Goal: Communication & Community: Answer question/provide support

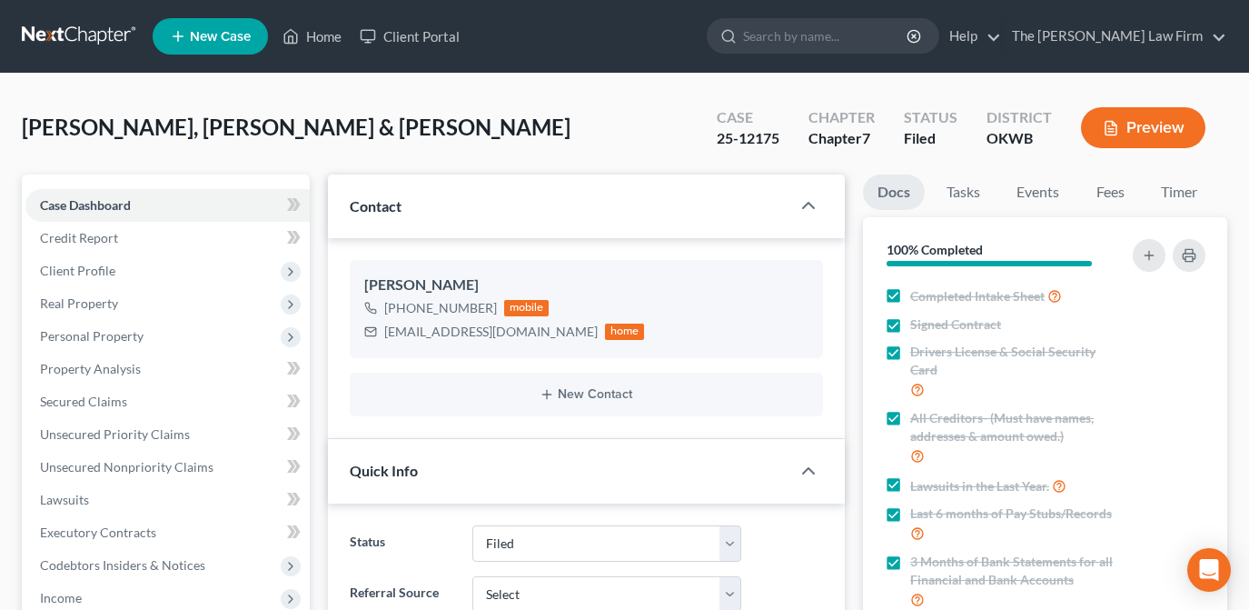
select select "2"
drag, startPoint x: 331, startPoint y: 40, endPoint x: 365, endPoint y: 73, distance: 47.6
click at [331, 40] on link "Home" at bounding box center [311, 36] width 77 height 33
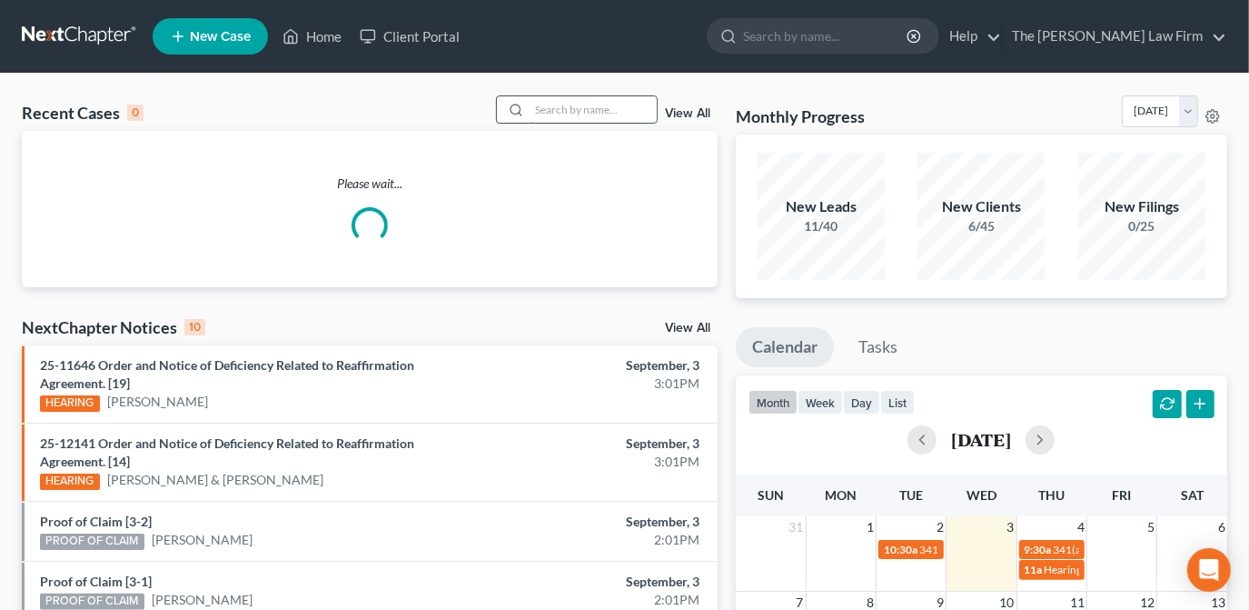
click at [567, 113] on input "search" at bounding box center [593, 109] width 127 height 26
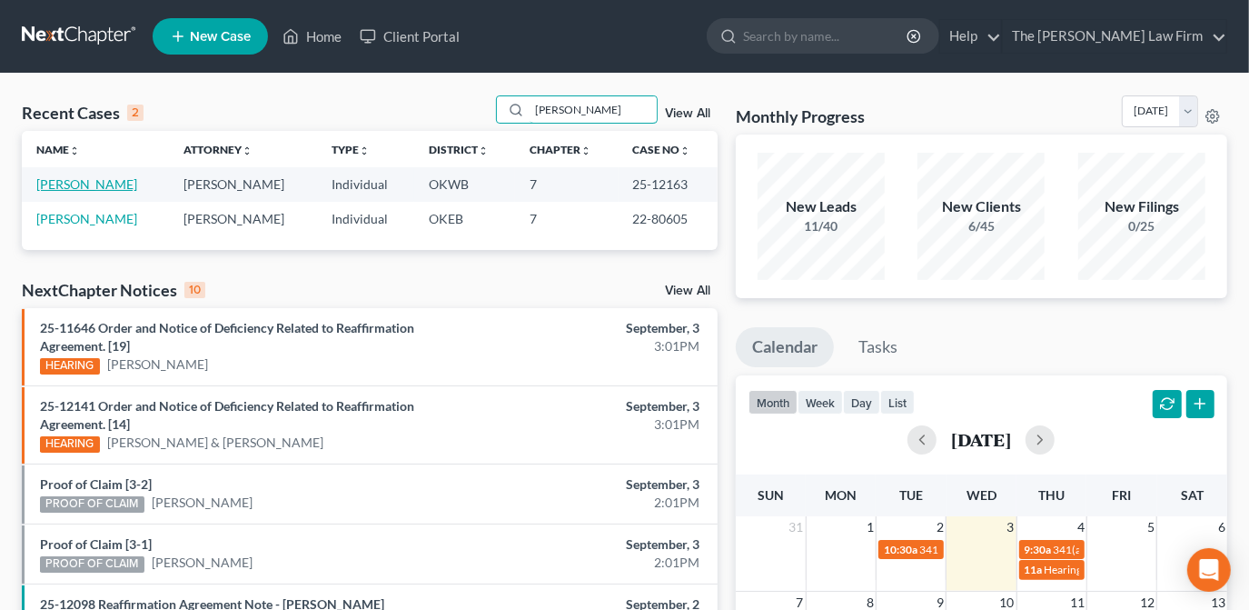
type input "duarte"
click at [98, 187] on link "[PERSON_NAME]" at bounding box center [86, 183] width 101 height 15
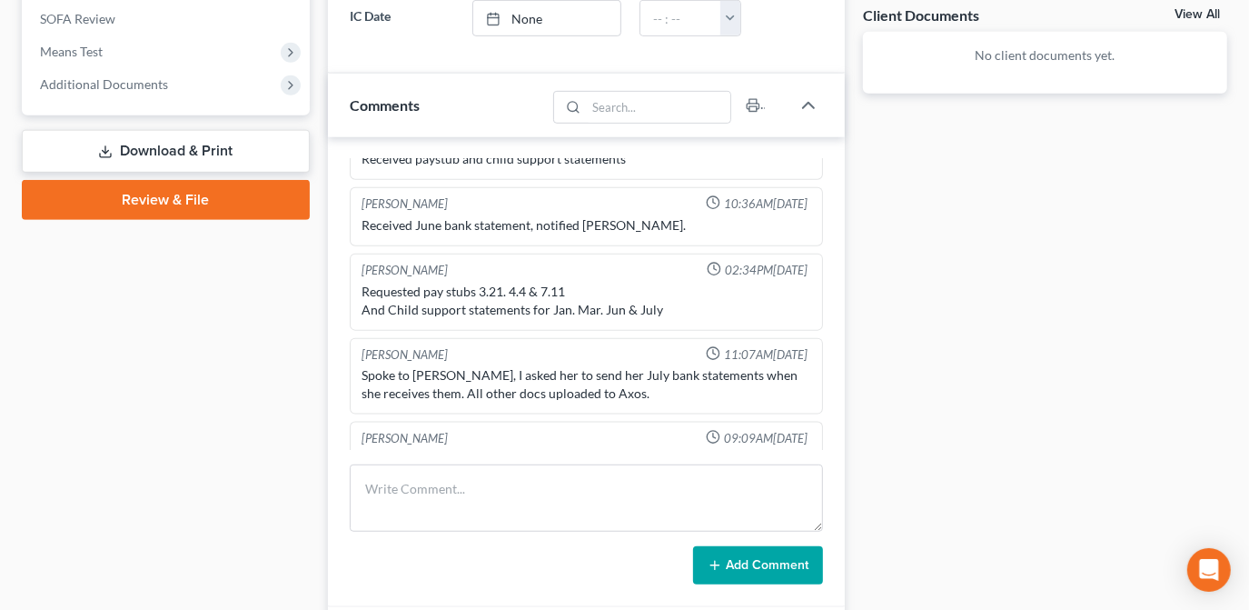
scroll to position [578, 0]
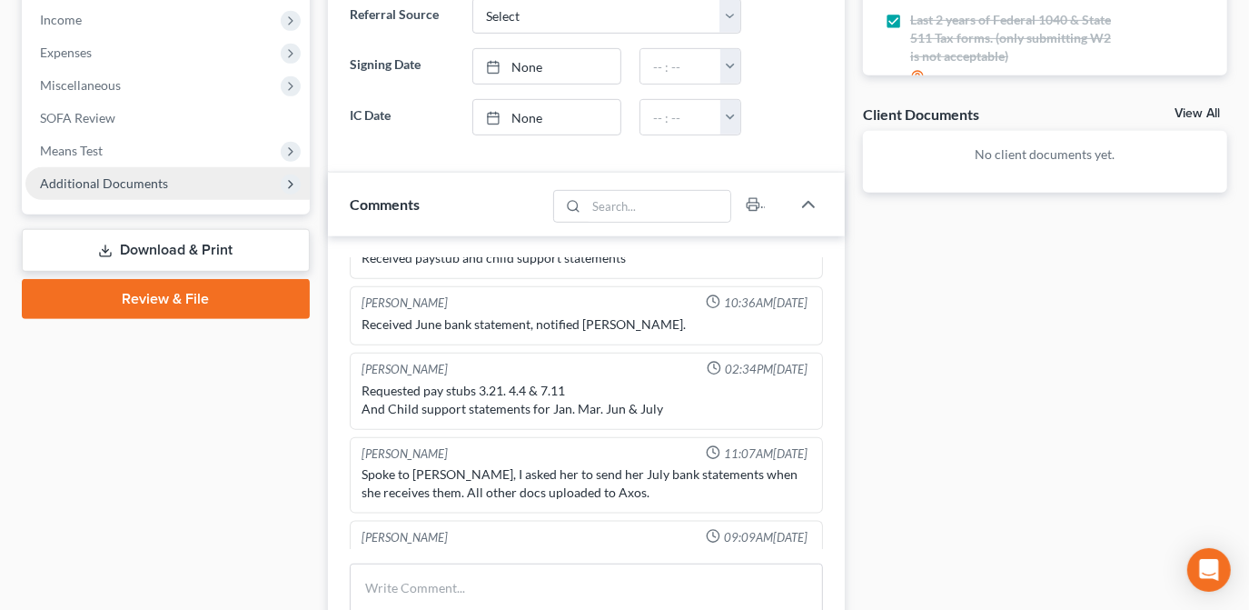
click at [204, 191] on span "Additional Documents" at bounding box center [167, 183] width 284 height 33
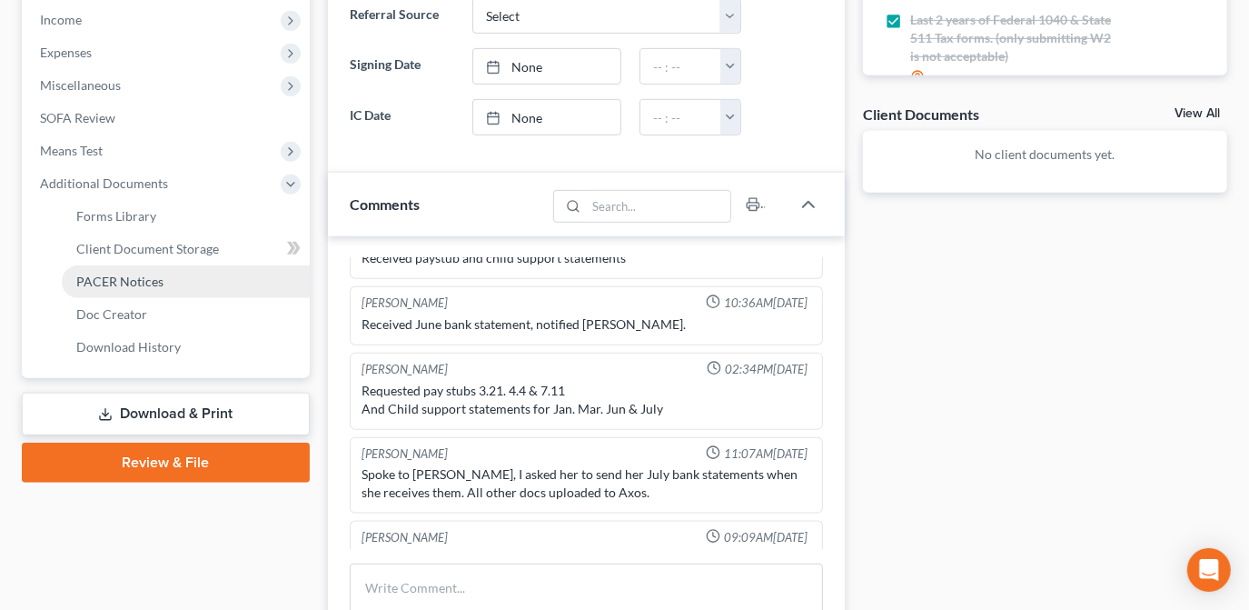
click at [176, 289] on link "PACER Notices" at bounding box center [186, 281] width 248 height 33
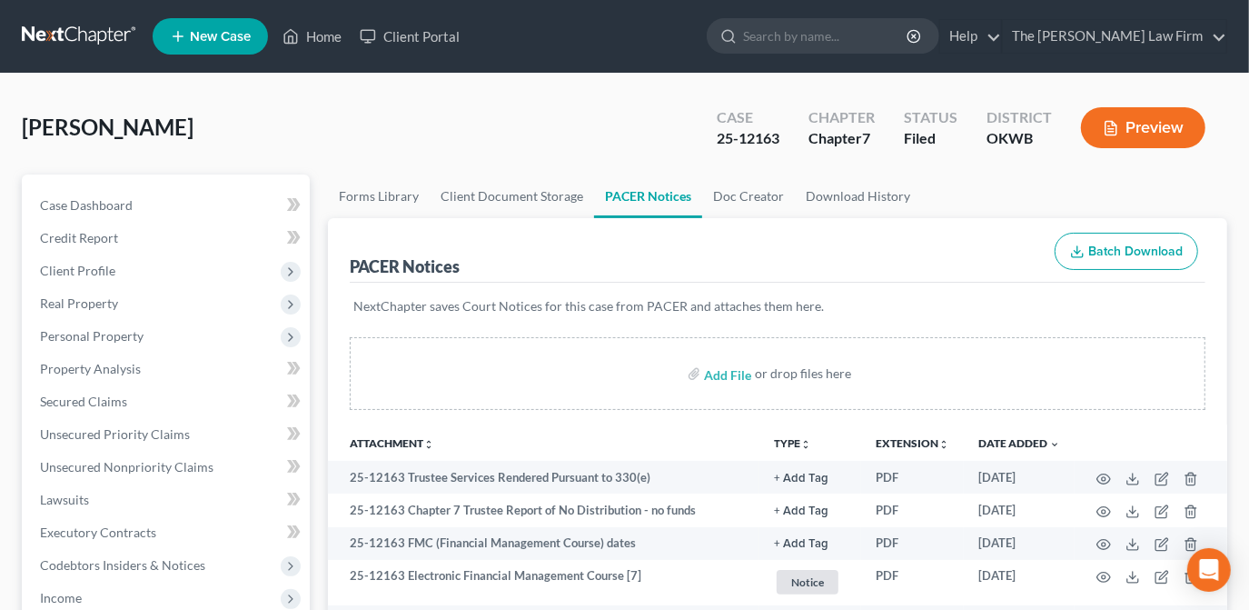
scroll to position [82, 0]
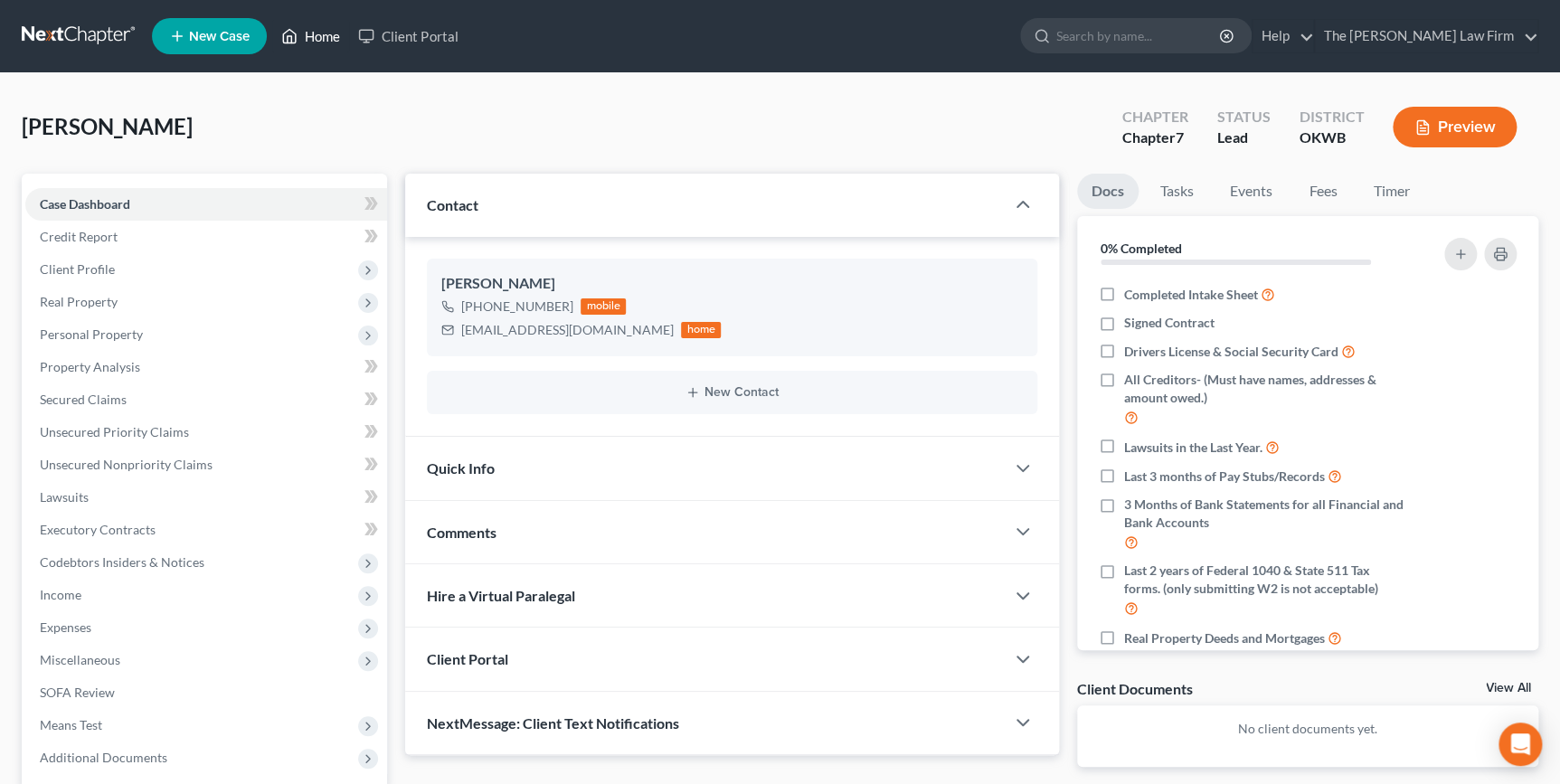
click at [292, 37] on icon at bounding box center [290, 36] width 16 height 22
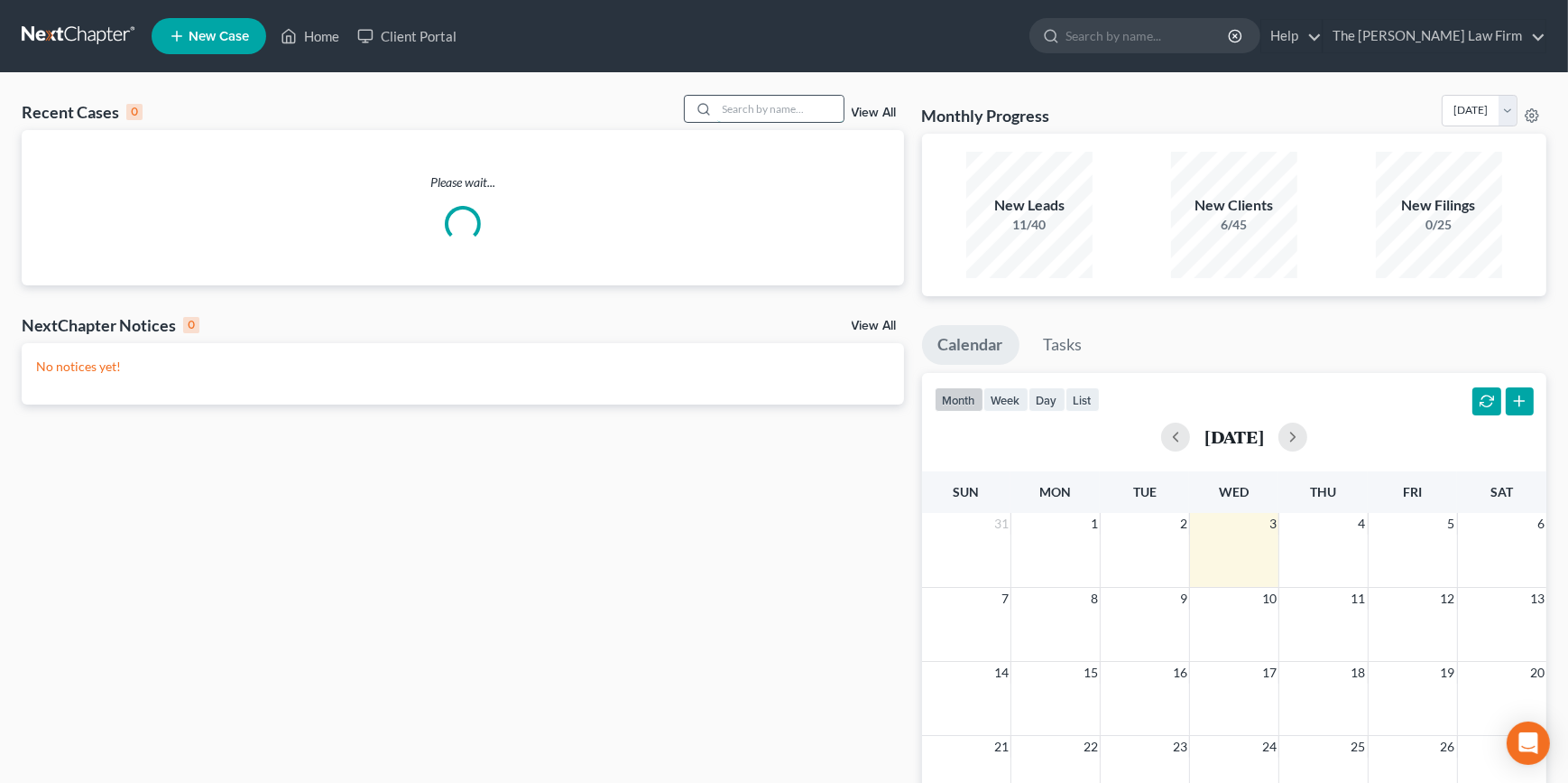
click at [737, 110] on input "search" at bounding box center [780, 108] width 126 height 26
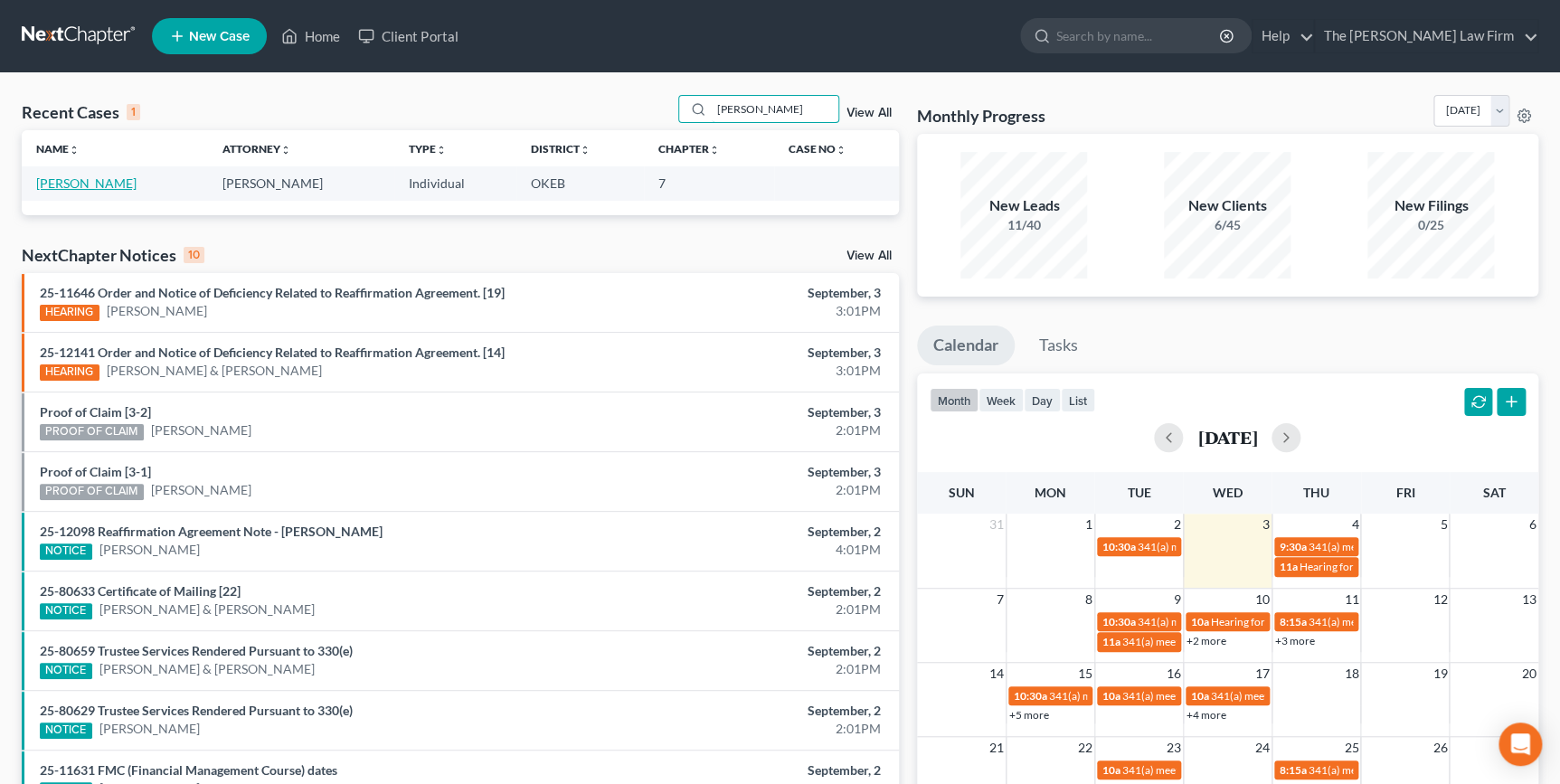
type input "[PERSON_NAME]"
click at [106, 187] on link "[PERSON_NAME]" at bounding box center [86, 182] width 101 height 15
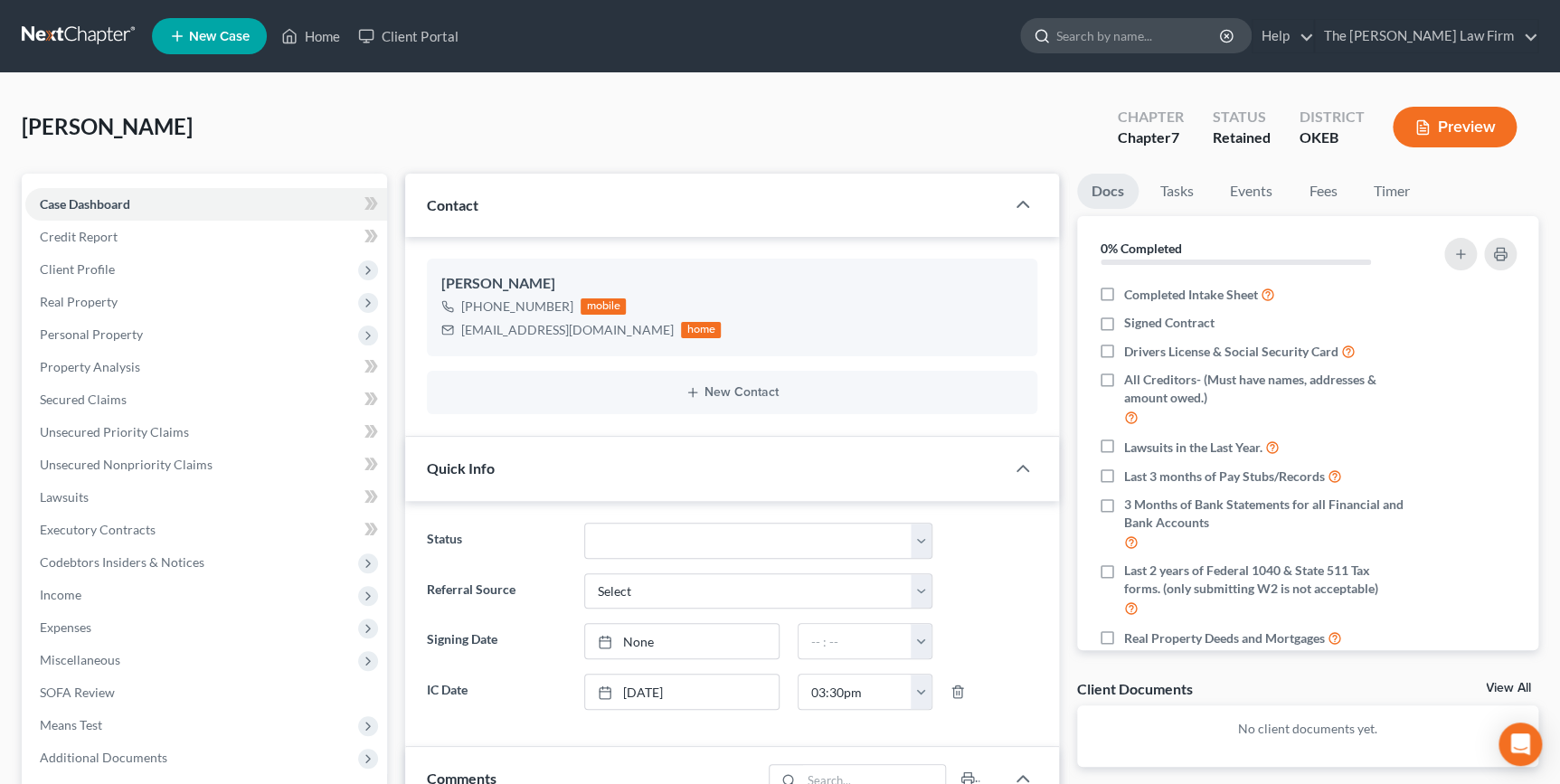
click at [1155, 42] on input "search" at bounding box center [1139, 36] width 165 height 34
type input "[PERSON_NAME]"
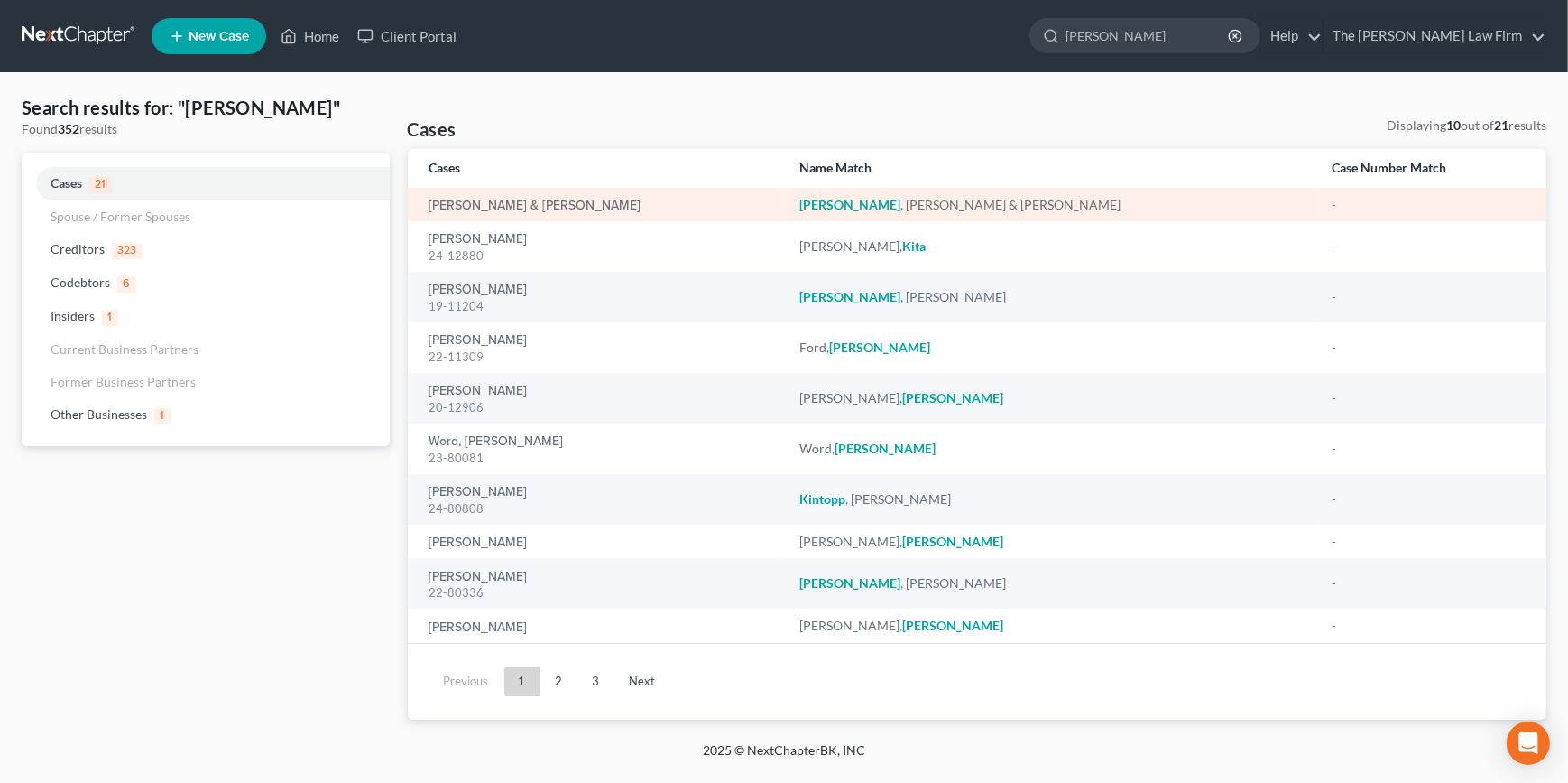
click at [886, 209] on em "[PERSON_NAME]" at bounding box center [850, 204] width 101 height 15
click at [562, 205] on link "[PERSON_NAME] & [PERSON_NAME]" at bounding box center [534, 206] width 212 height 13
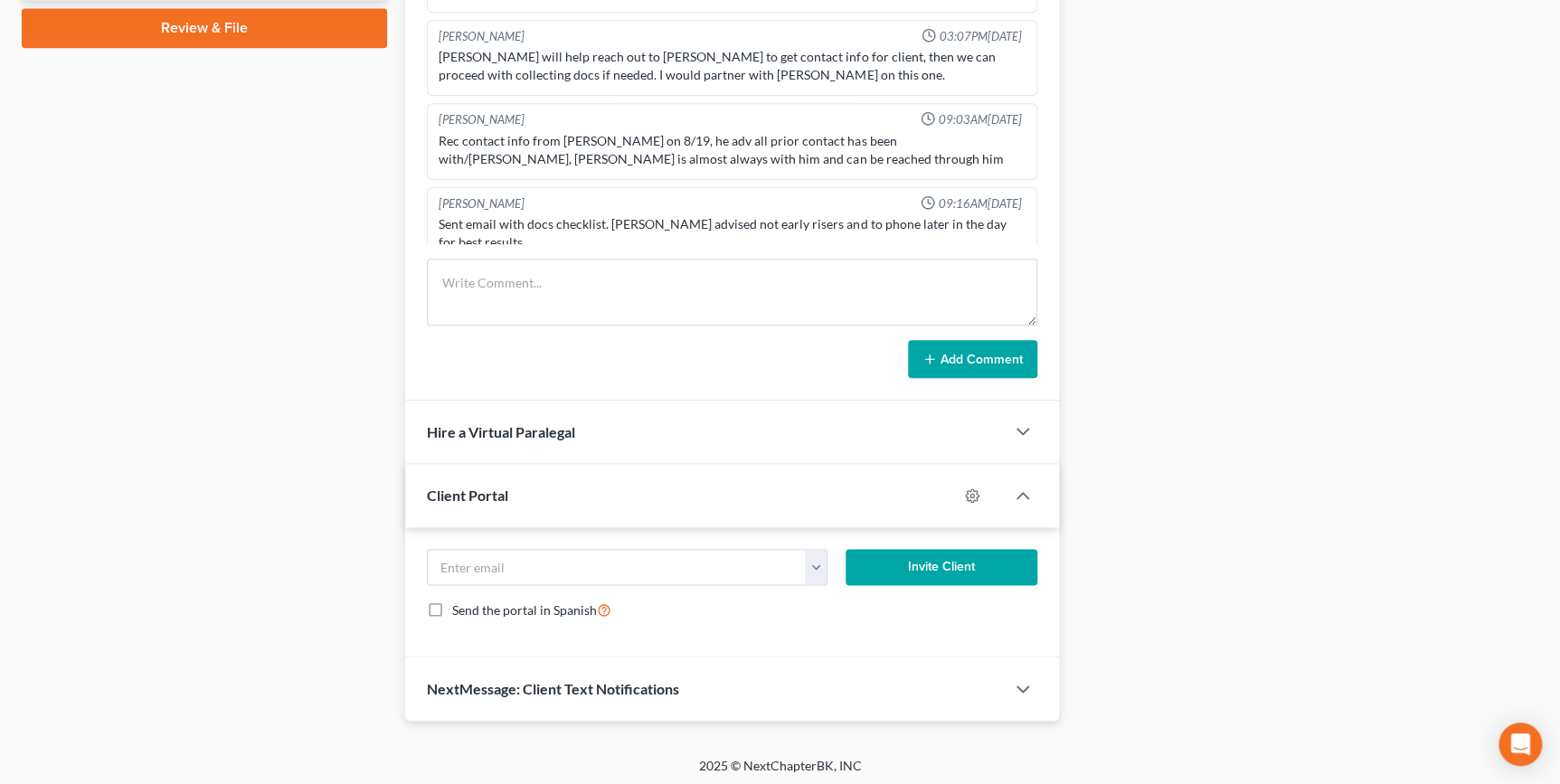
scroll to position [879, 0]
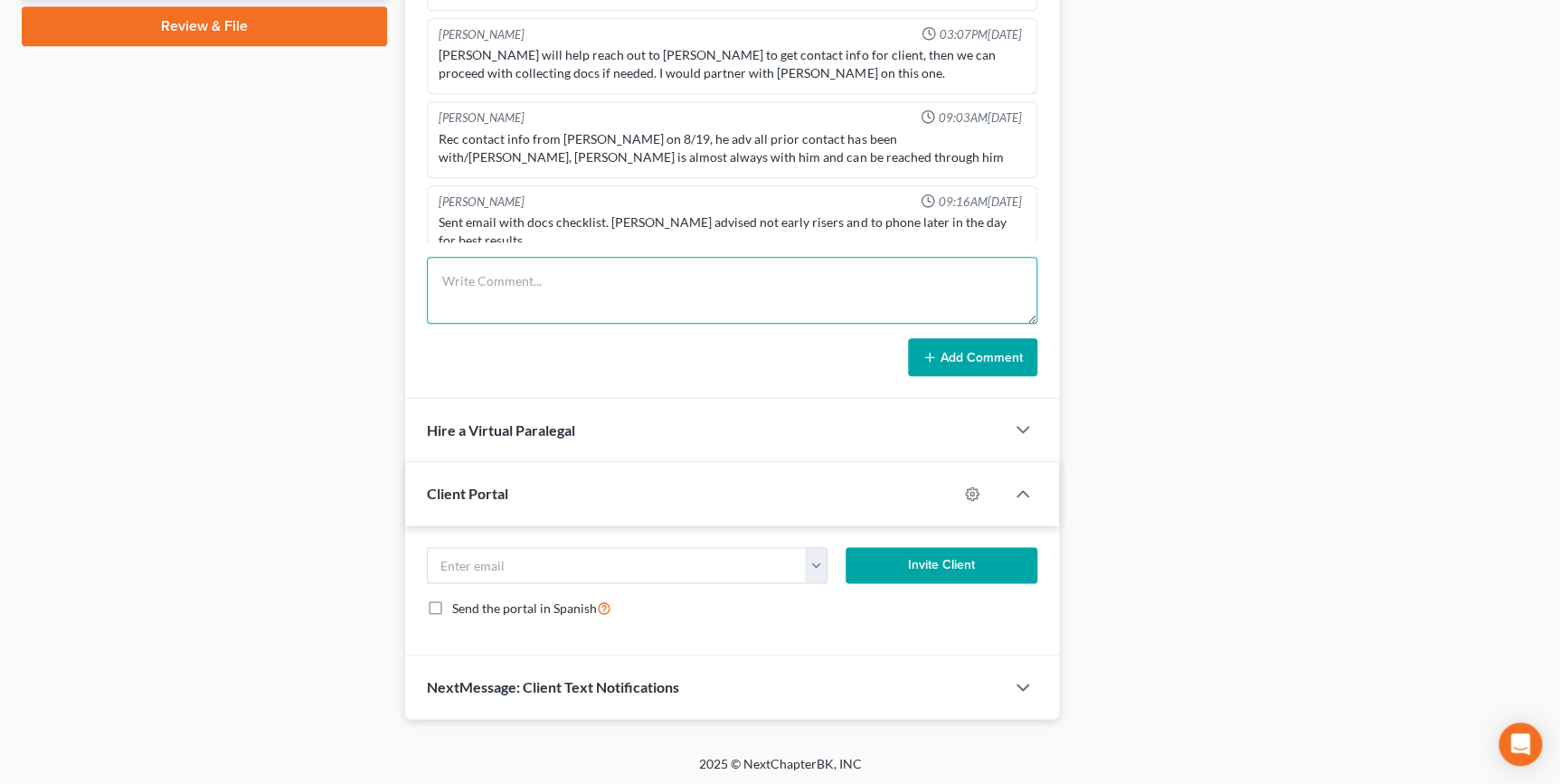
click at [555, 294] on textarea at bounding box center [732, 290] width 609 height 67
type textarea "Sent asap esig contract to client at email on file."
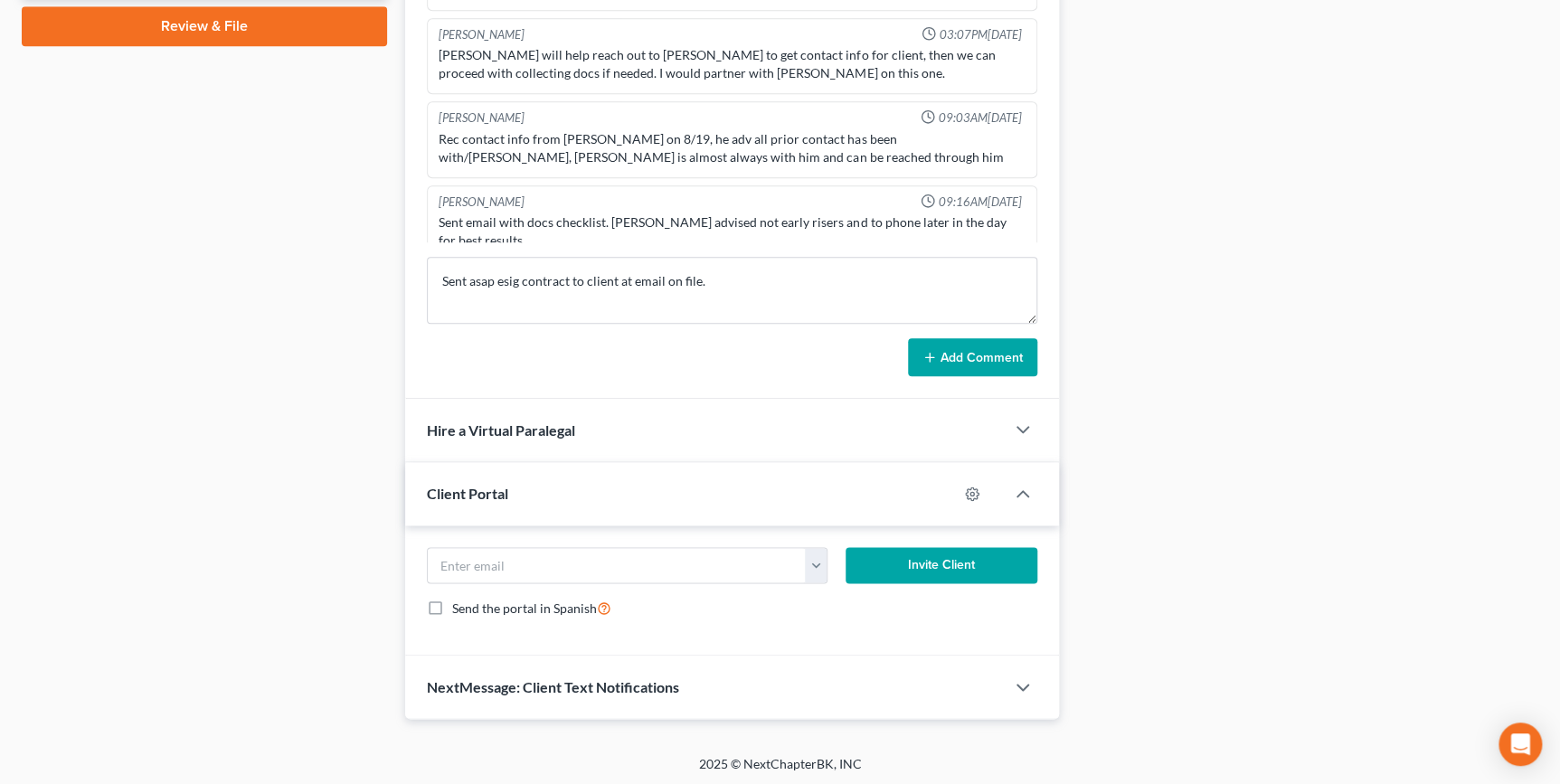
click at [936, 350] on icon at bounding box center [930, 357] width 15 height 15
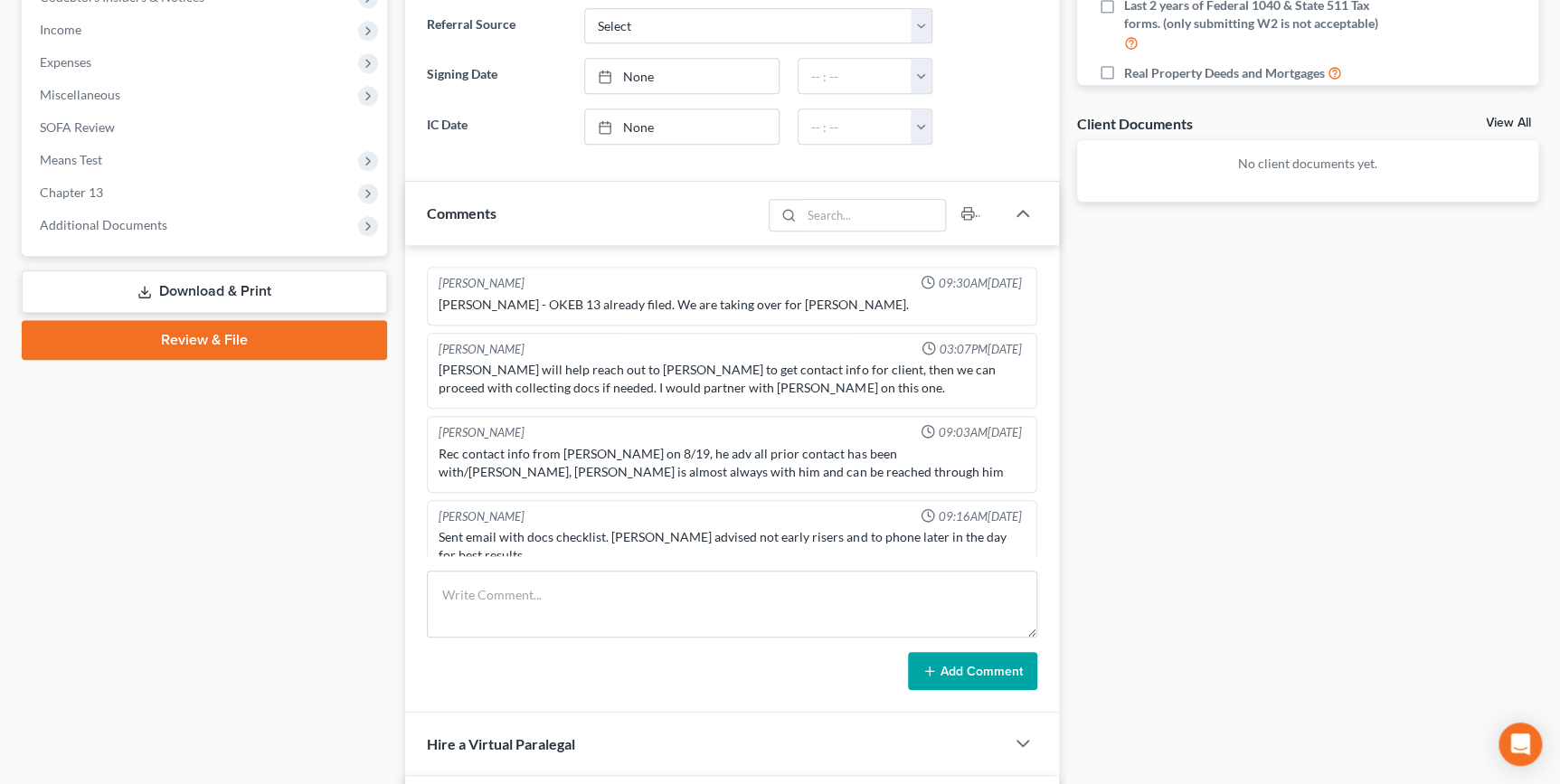
scroll to position [0, 0]
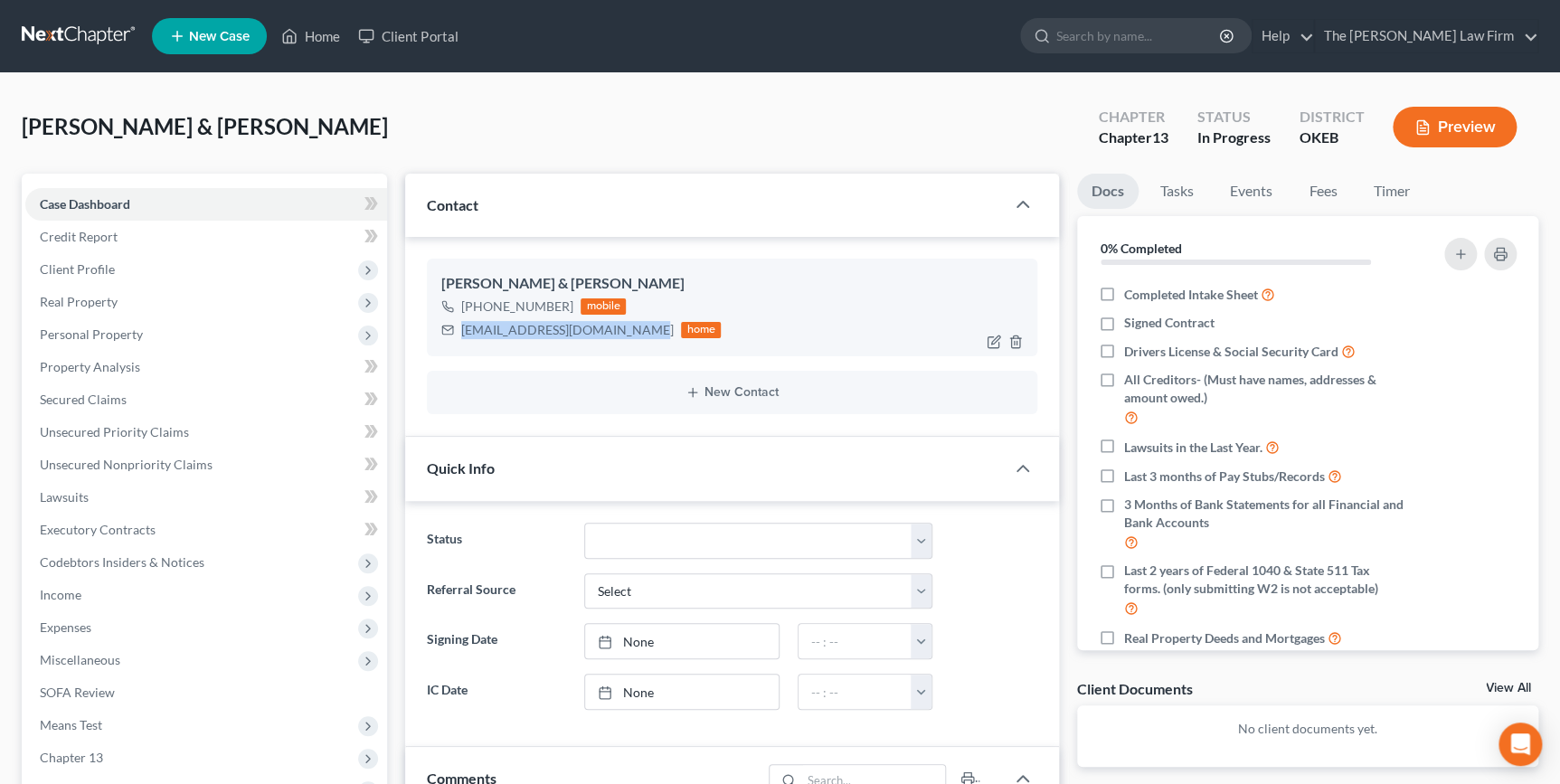
drag, startPoint x: 629, startPoint y: 329, endPoint x: 460, endPoint y: 331, distance: 169.0
click at [460, 331] on div "[EMAIL_ADDRESS][DOMAIN_NAME] home" at bounding box center [580, 330] width 280 height 24
drag, startPoint x: 460, startPoint y: 331, endPoint x: 479, endPoint y: 331, distance: 19.0
copy div "[EMAIL_ADDRESS][DOMAIN_NAME]"
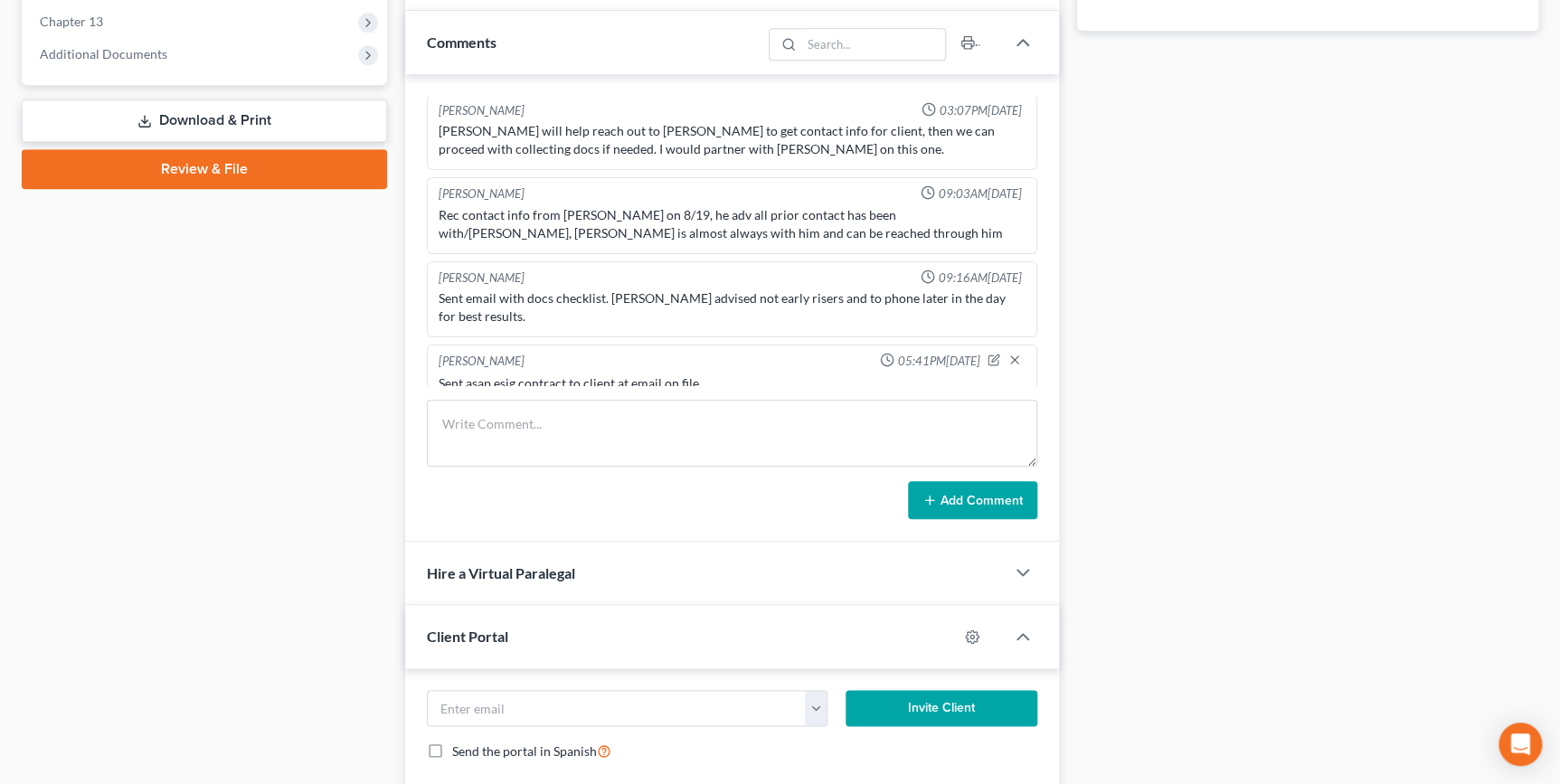
scroll to position [879, 0]
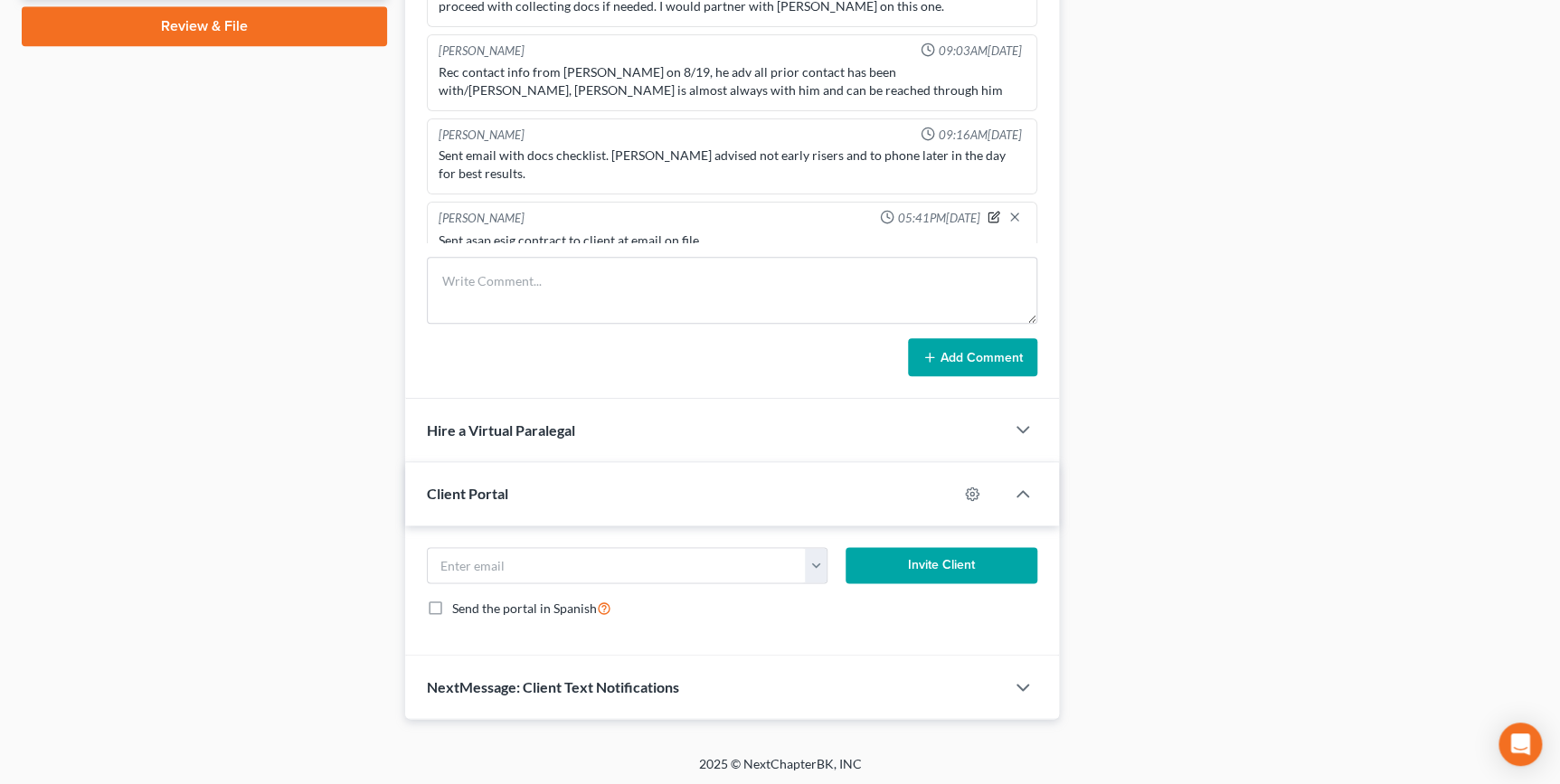
click at [988, 211] on icon "button" at bounding box center [994, 217] width 13 height 13
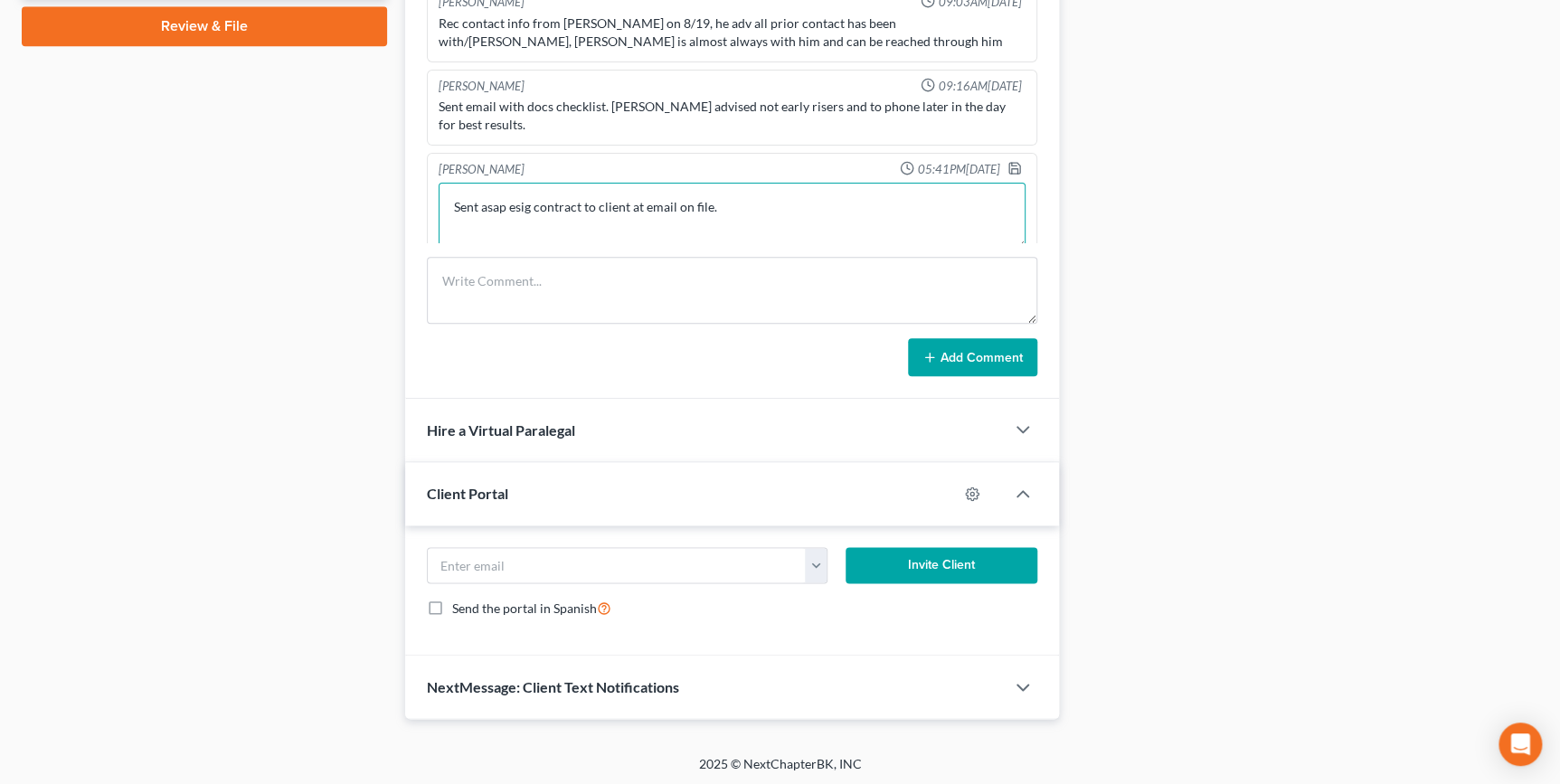
drag, startPoint x: 723, startPoint y: 233, endPoint x: 394, endPoint y: 230, distance: 329.0
click at [411, 239] on div "[PERSON_NAME] 09:30AM[DATE] [PERSON_NAME] 13 already filed. We are taking over …" at bounding box center [732, 165] width 653 height 468
type textarea "Sent esigniture request to client after speaking with [PERSON_NAME] about needi…"
click at [1011, 169] on polyline "button" at bounding box center [1014, 171] width 6 height 5
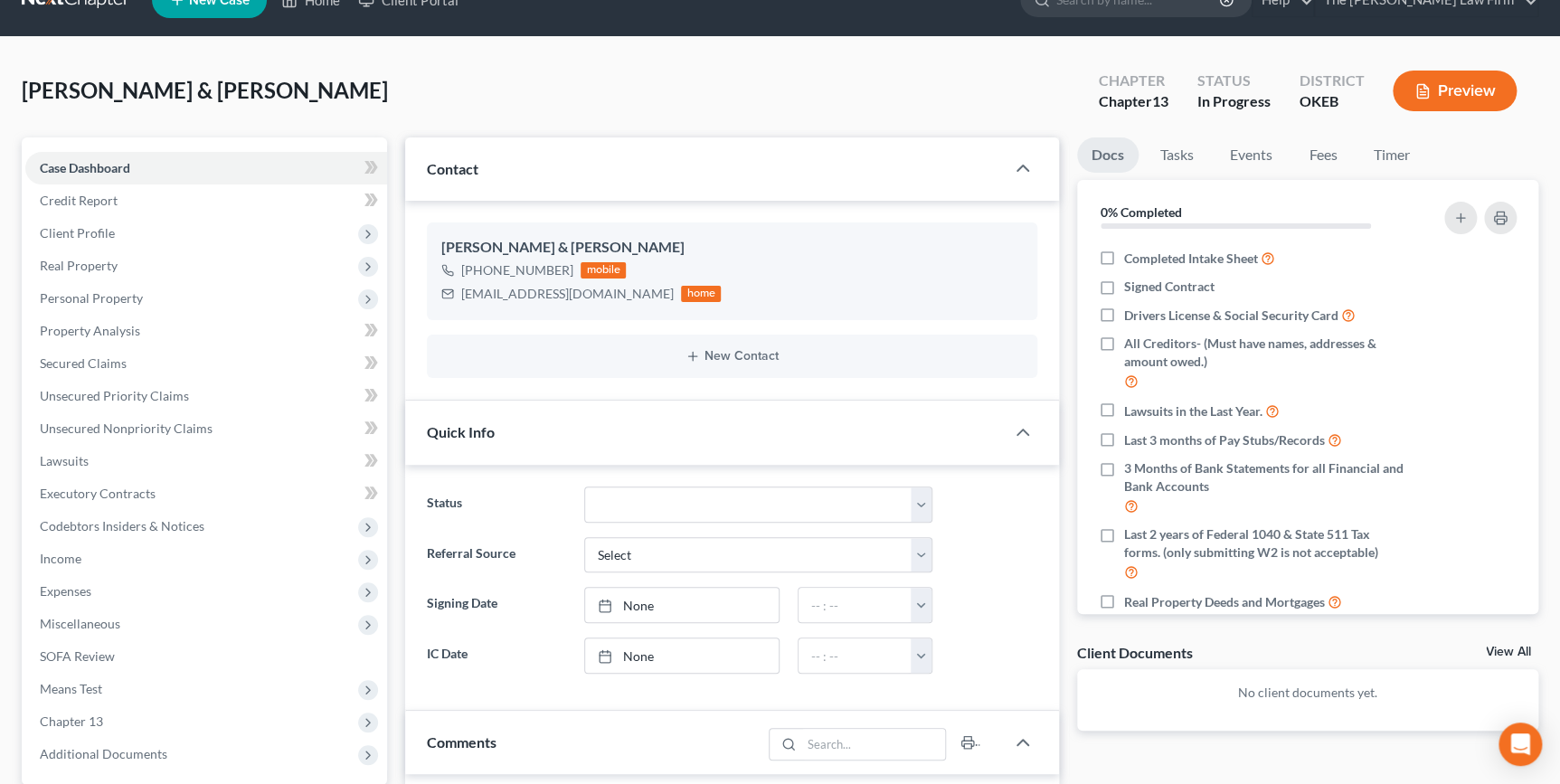
scroll to position [0, 0]
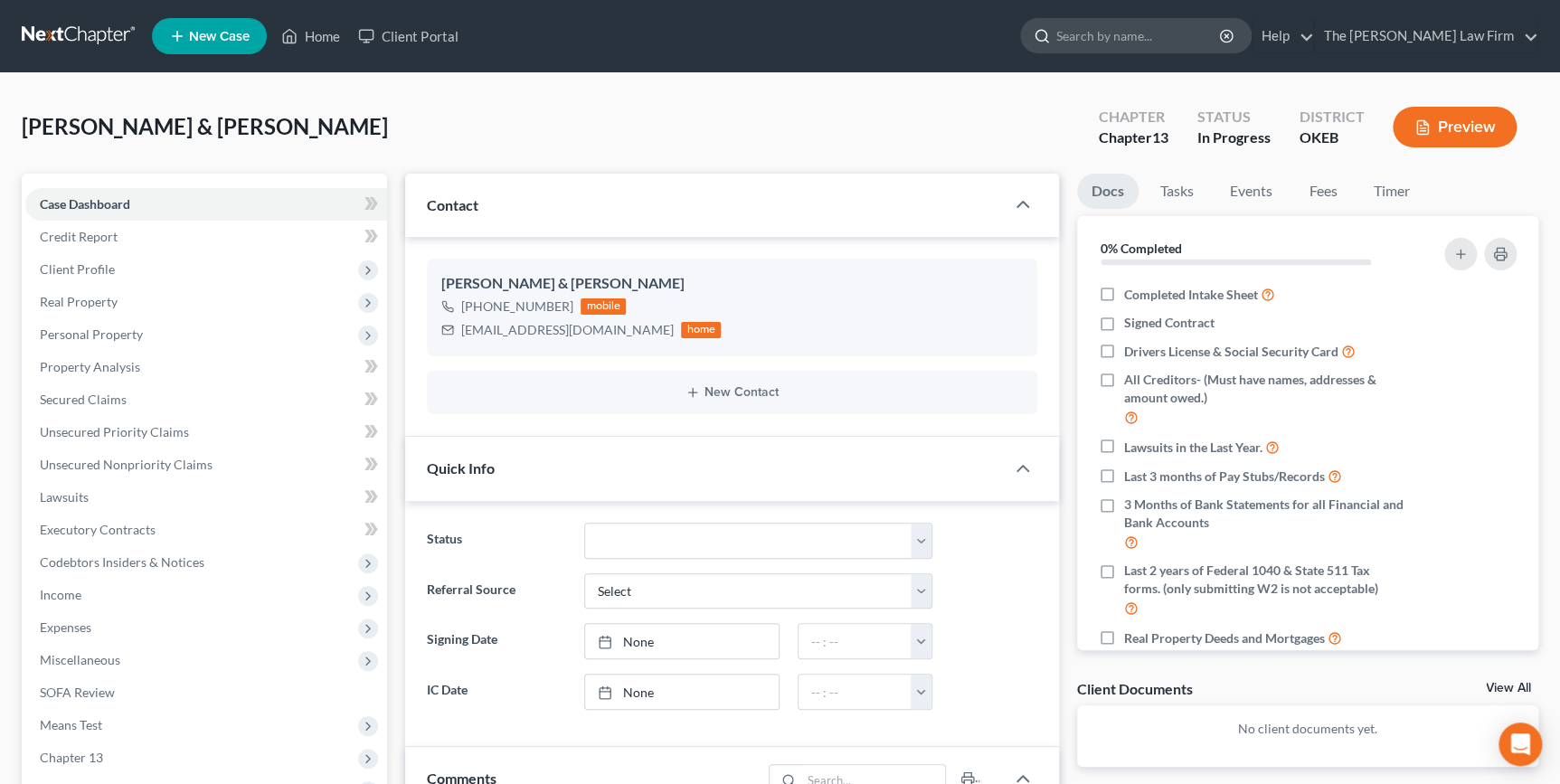
click at [1145, 41] on input "search" at bounding box center [1139, 36] width 165 height 34
type input "House"
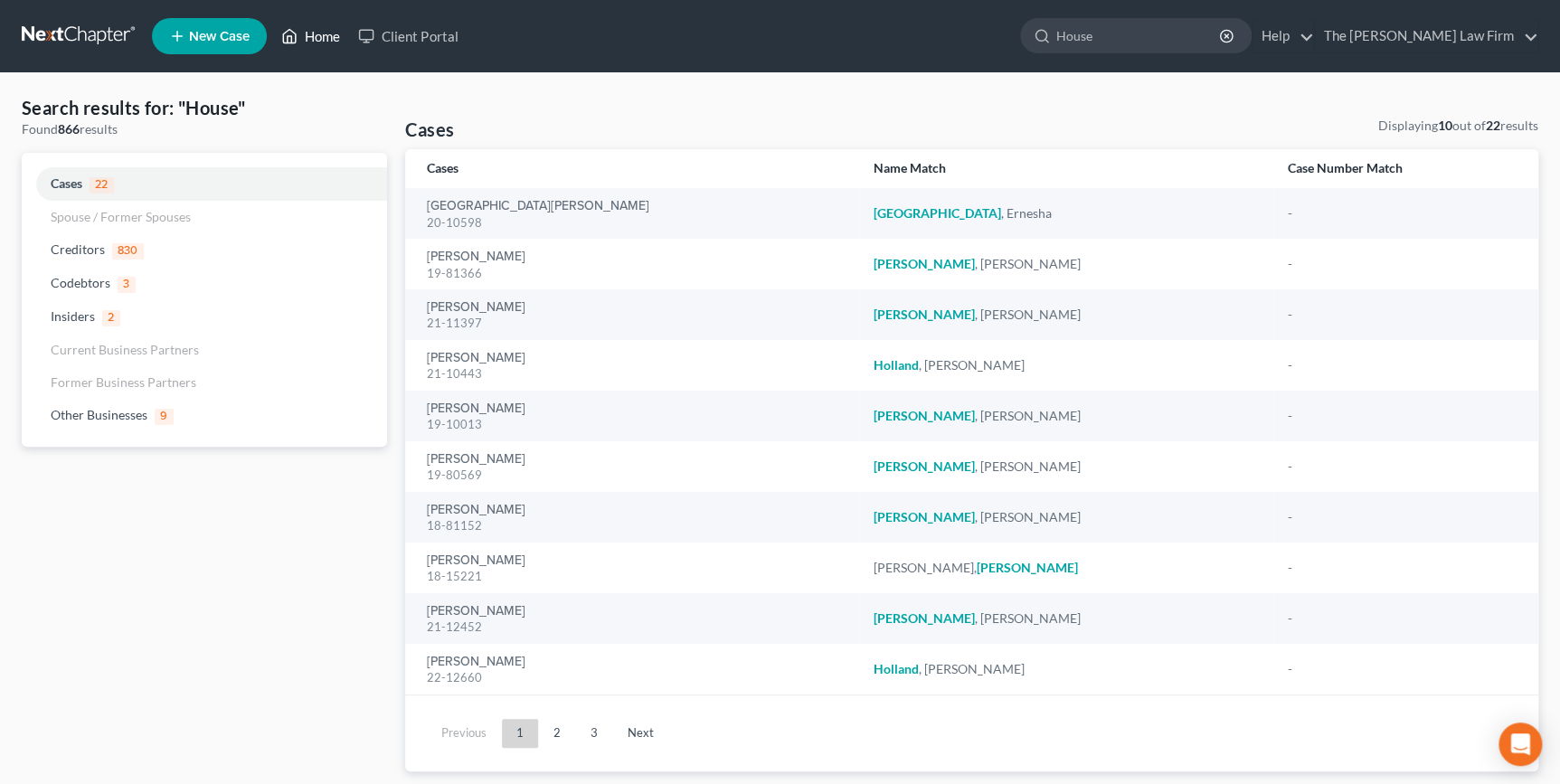
click at [332, 39] on link "Home" at bounding box center [310, 36] width 77 height 33
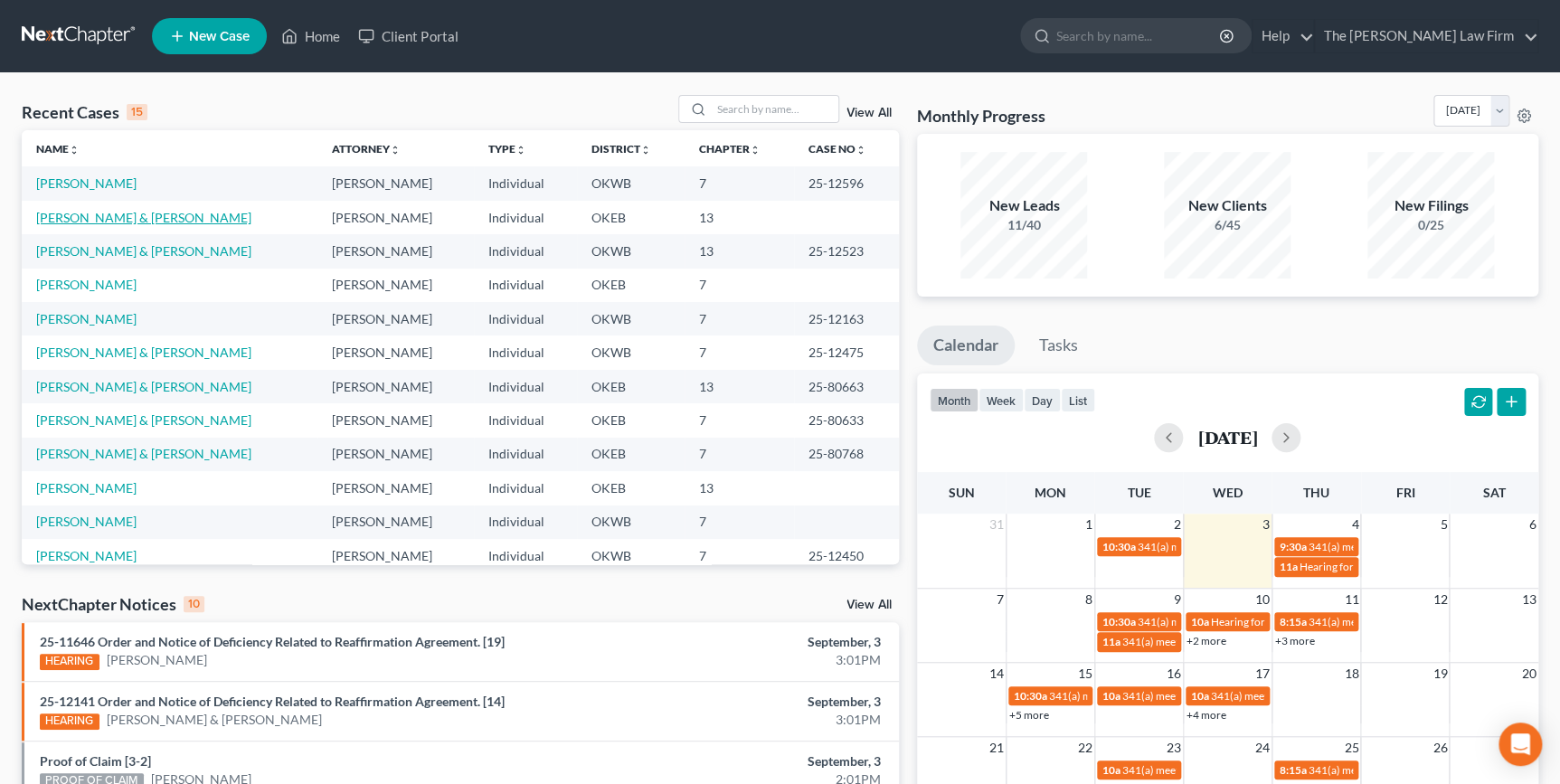
click at [147, 219] on link "[PERSON_NAME] & [PERSON_NAME]" at bounding box center [143, 217] width 215 height 15
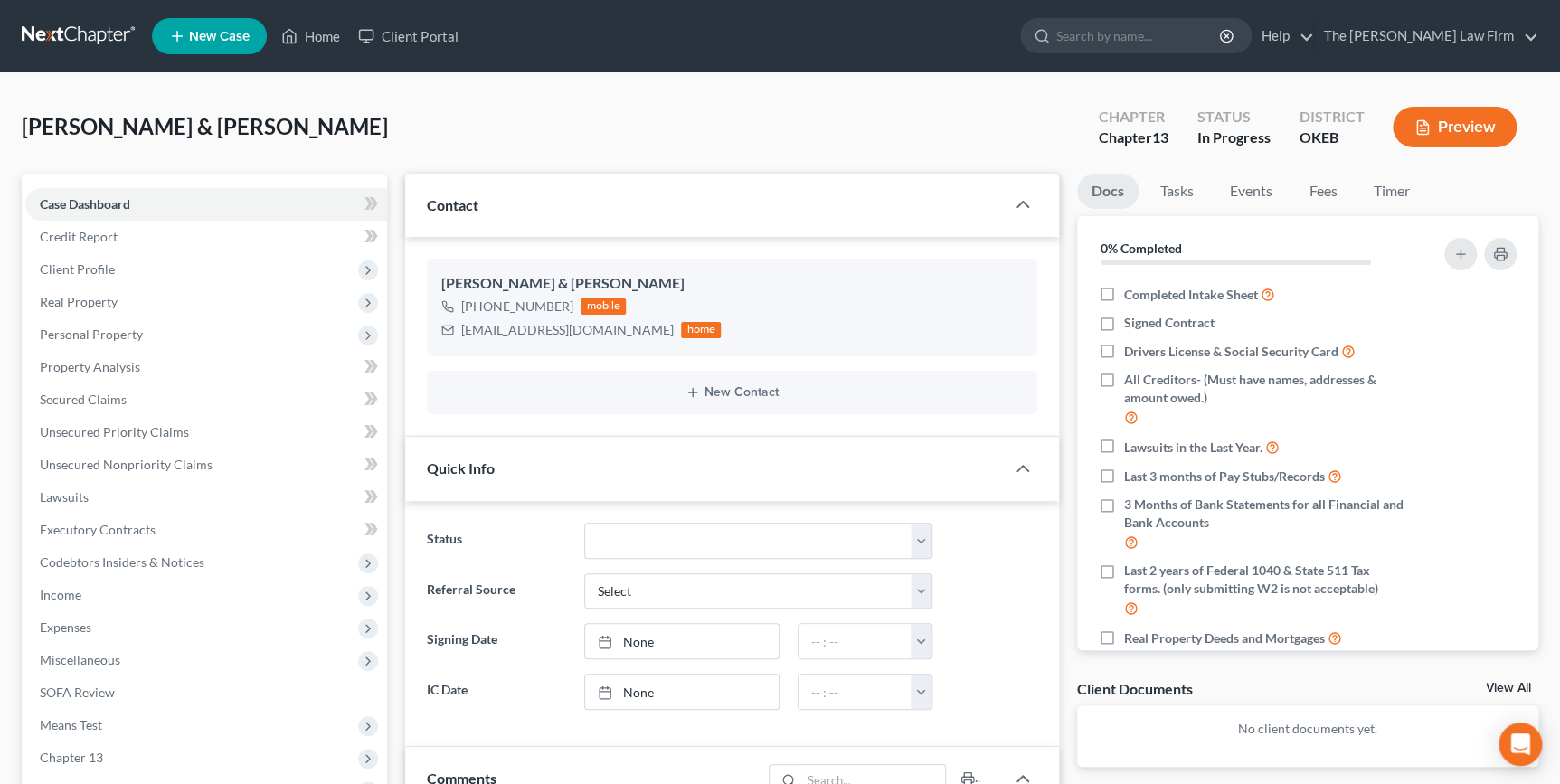
scroll to position [86, 0]
